Goal: Task Accomplishment & Management: Manage account settings

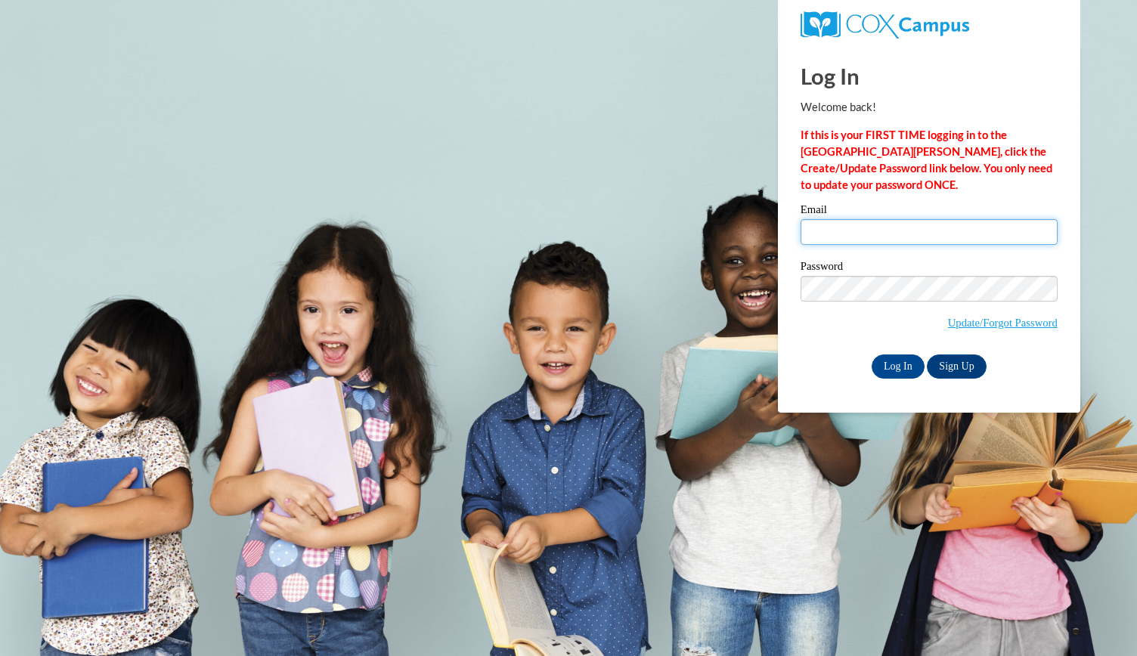
click at [872, 220] on input "Email" at bounding box center [928, 232] width 257 height 26
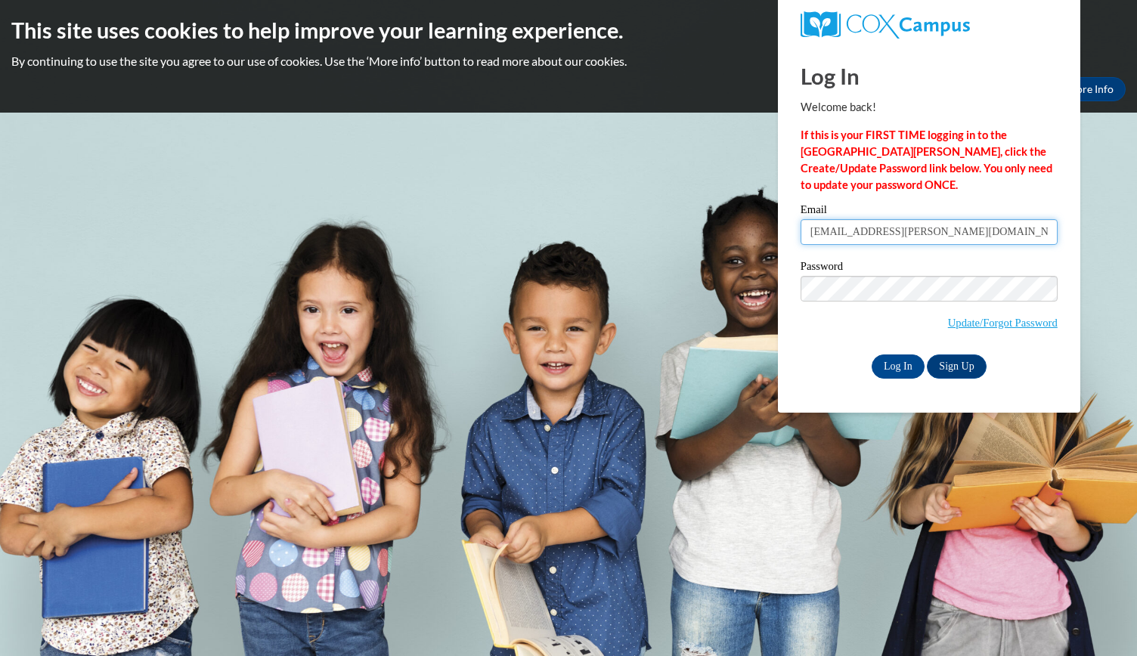
type input "[EMAIL_ADDRESS][DOMAIN_NAME]"
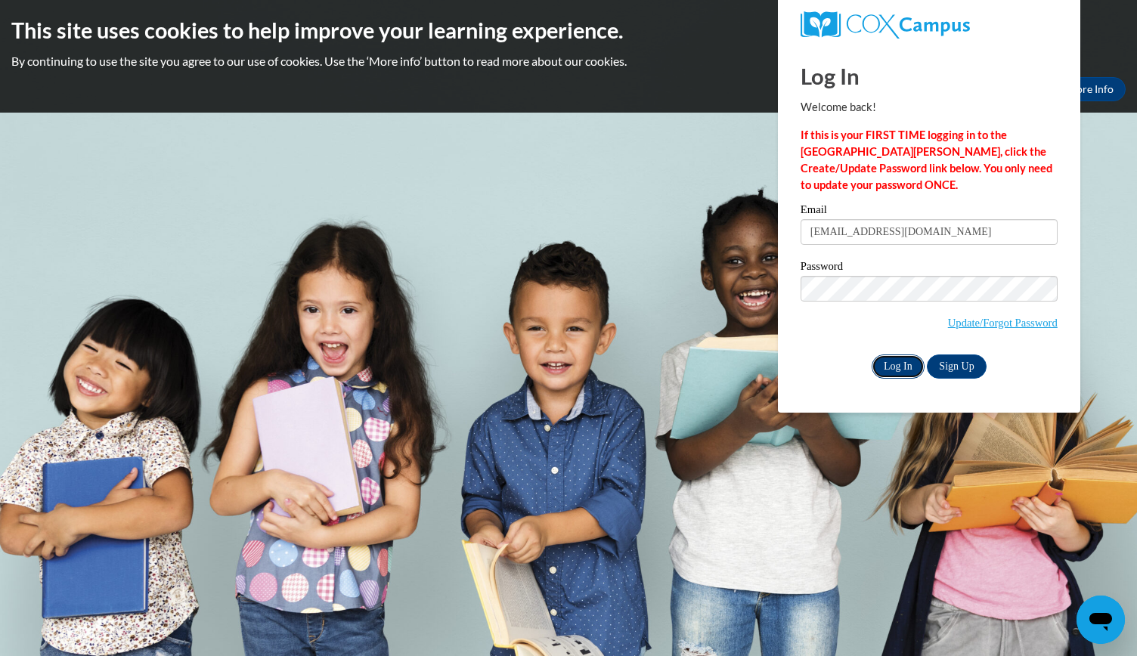
click at [886, 355] on input "Log In" at bounding box center [898, 367] width 53 height 24
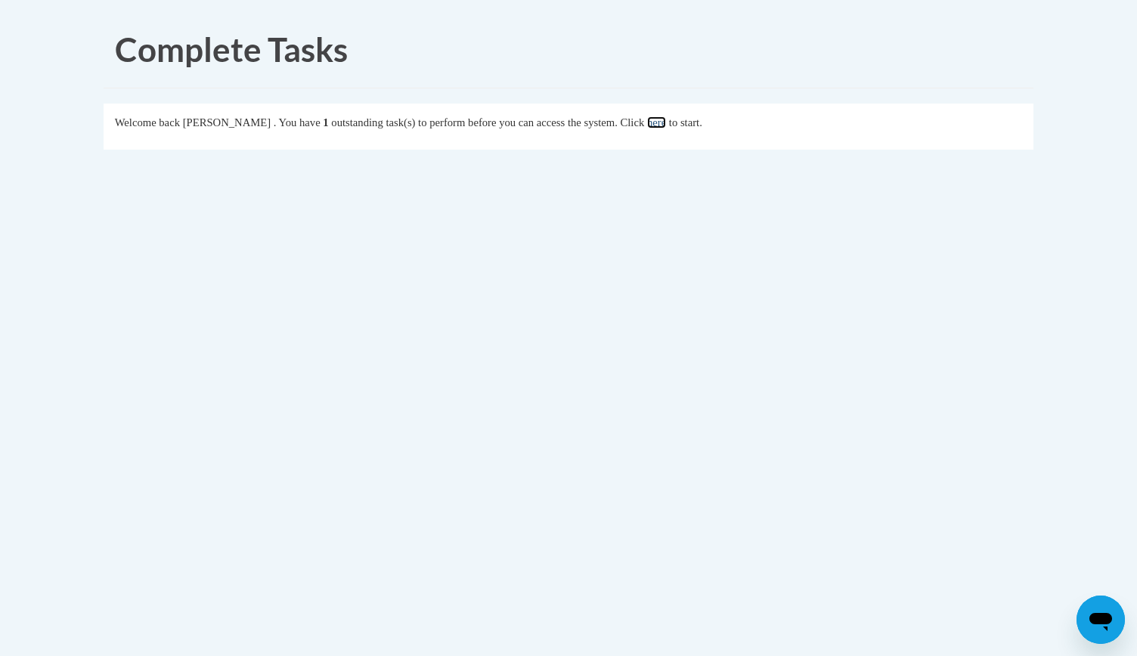
click at [666, 125] on link "here" at bounding box center [656, 122] width 19 height 12
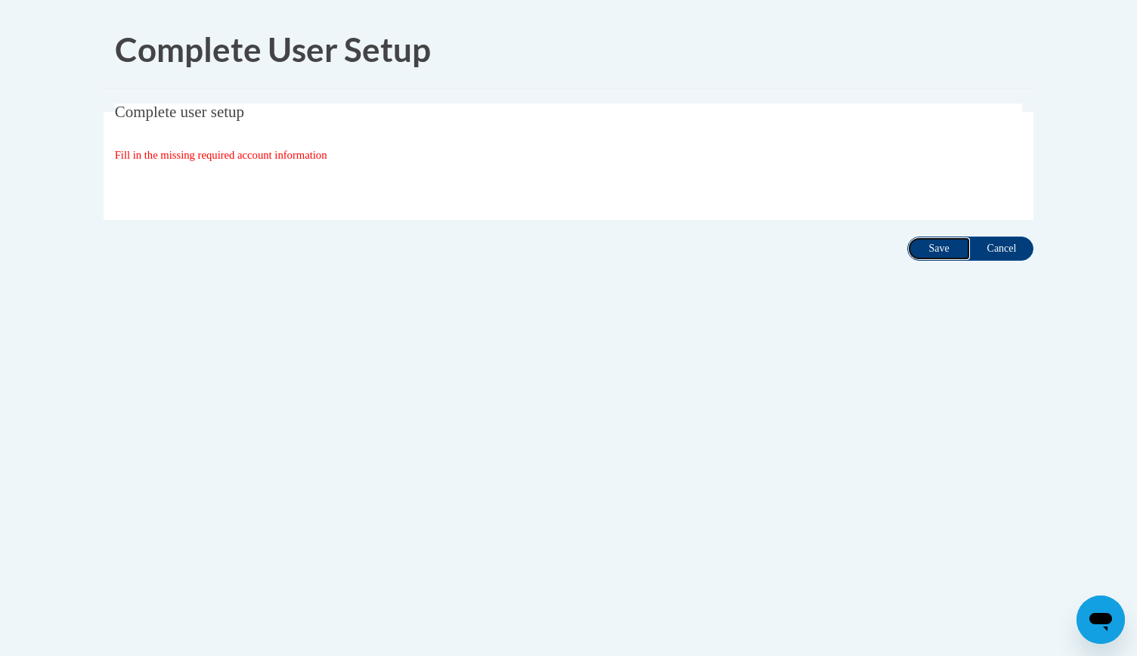
click at [922, 244] on input "Save" at bounding box center [938, 249] width 63 height 24
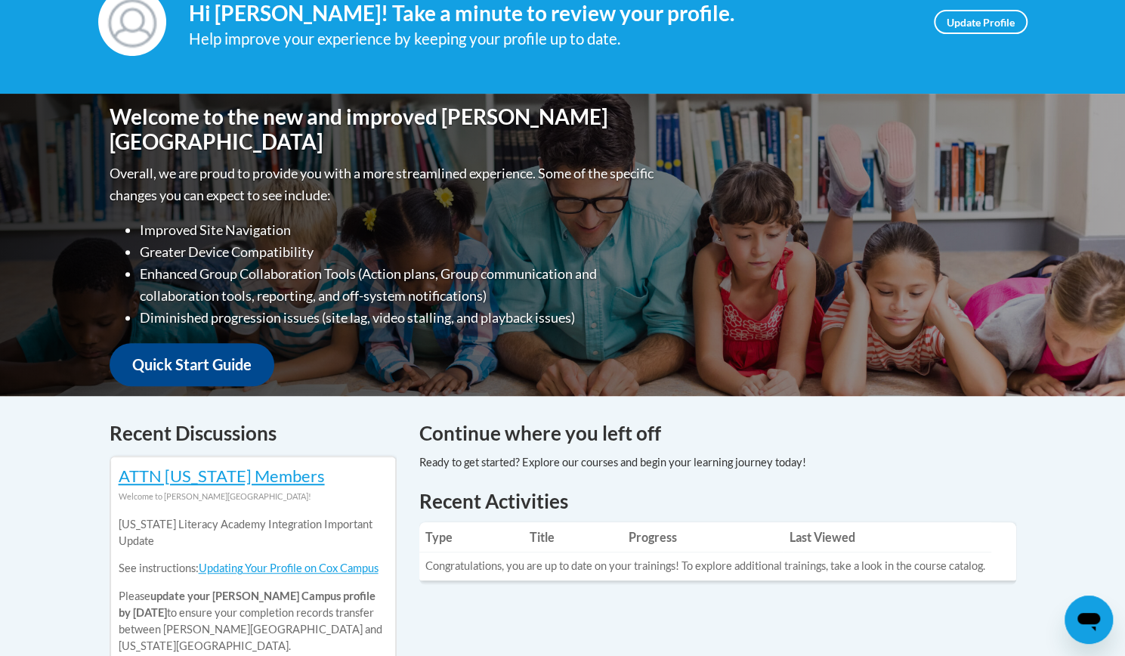
scroll to position [221, 0]
